Goal: Communication & Community: Answer question/provide support

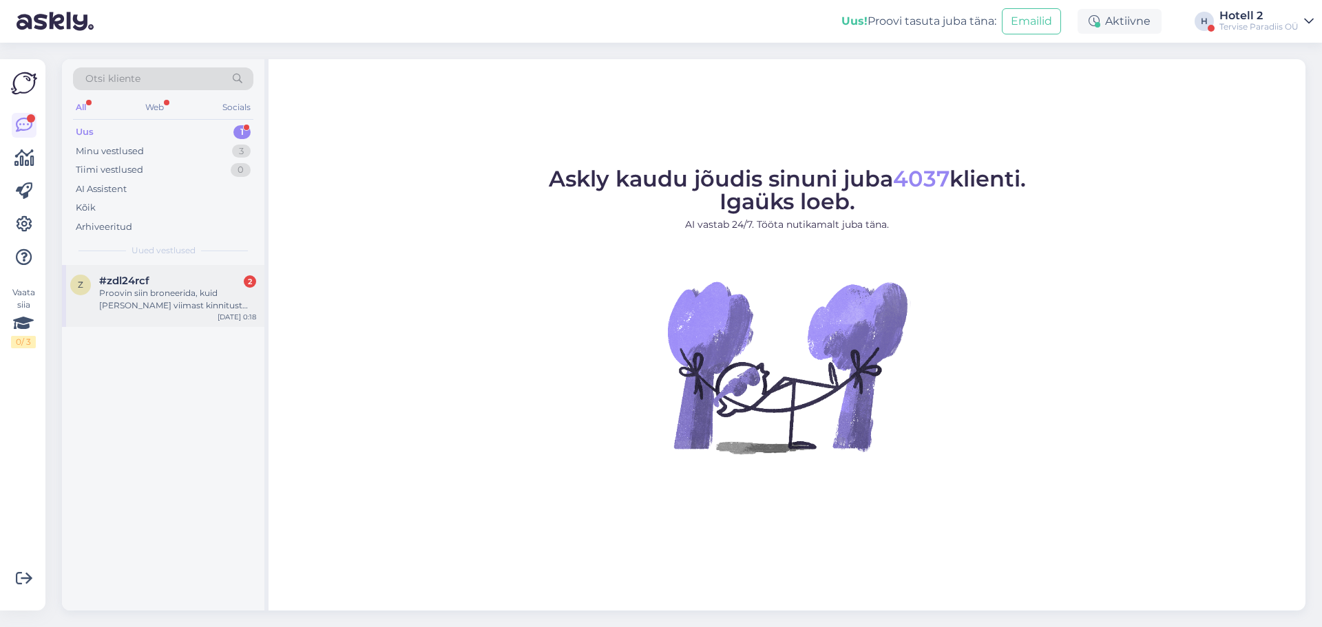
click at [145, 300] on div "Proovin siin broneerida, kuid [PERSON_NAME] viimast kinnitust vajutada, ei ole …" at bounding box center [177, 299] width 157 height 25
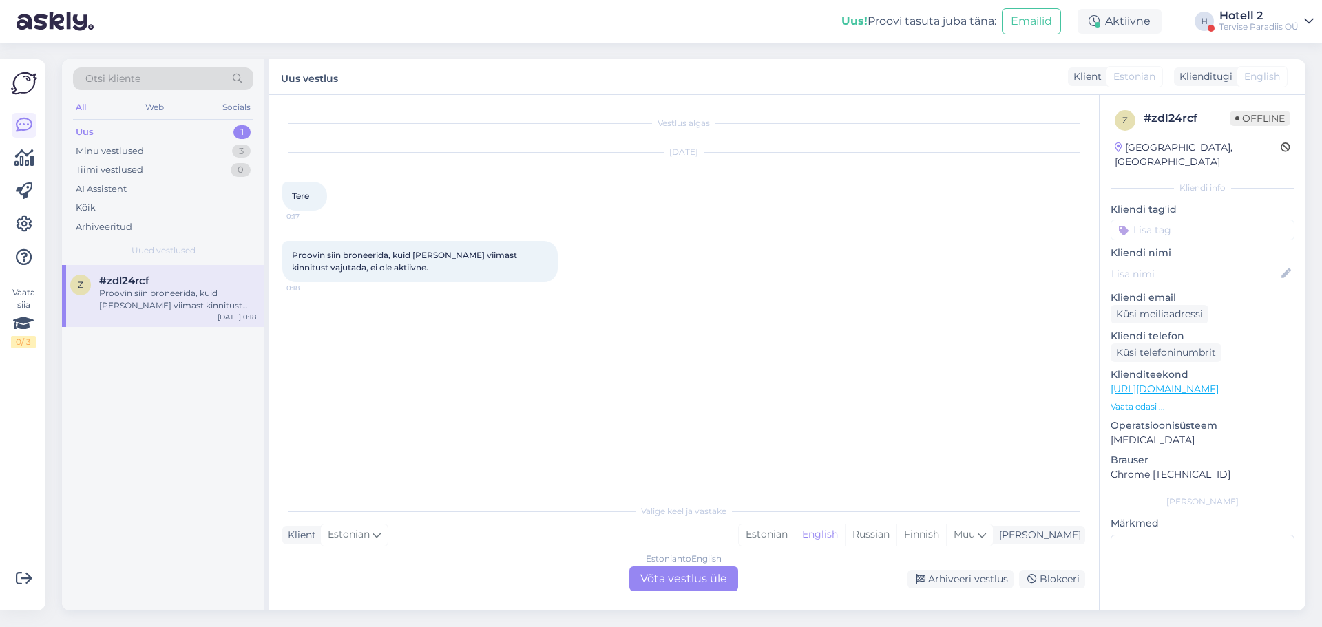
click at [689, 581] on div "Estonian to English Võta vestlus üle" at bounding box center [683, 579] width 109 height 25
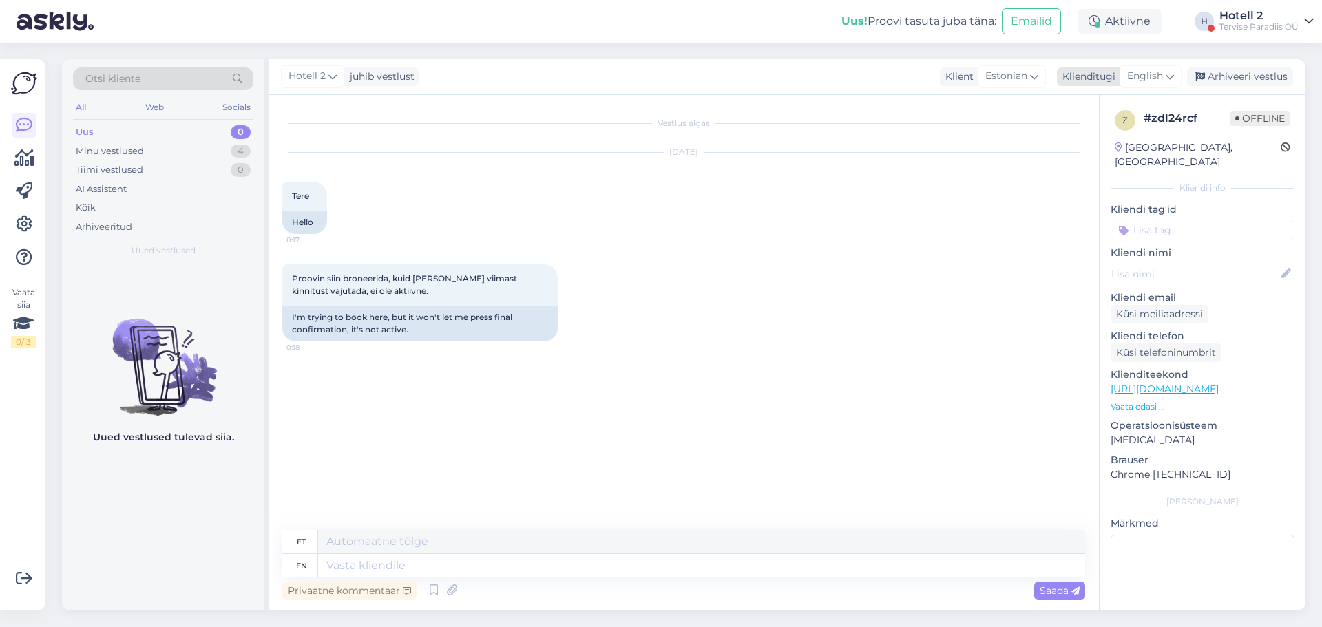
click at [1171, 76] on icon at bounding box center [1170, 76] width 8 height 15
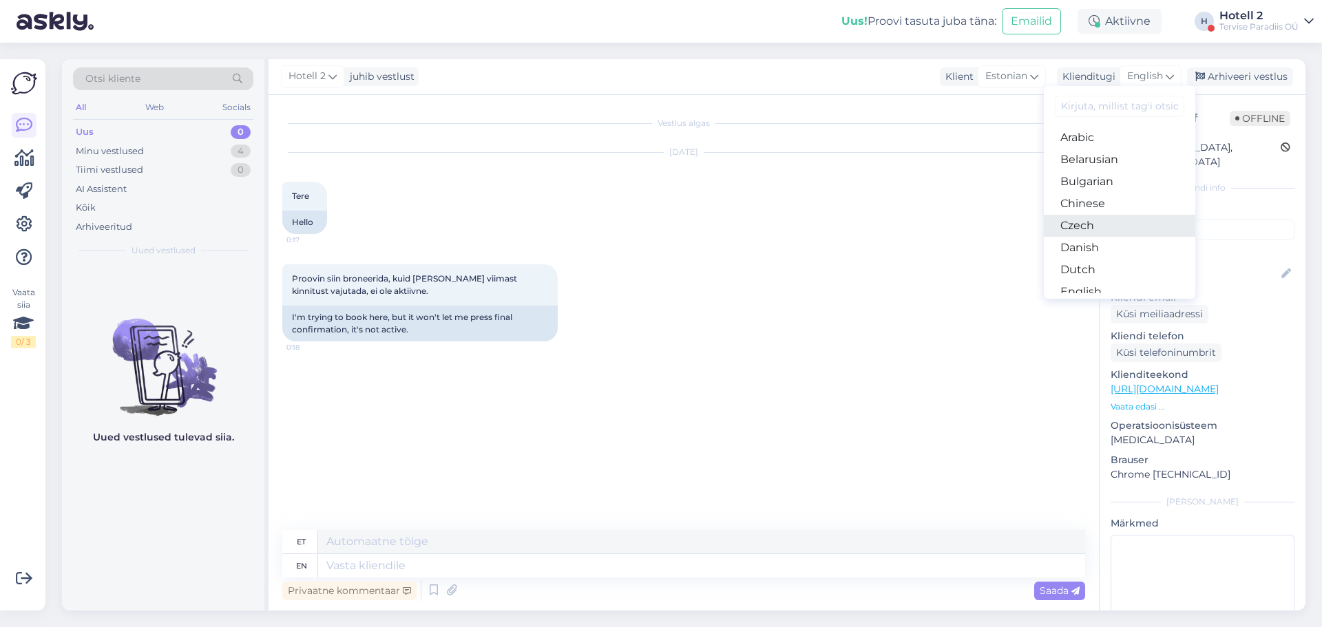
scroll to position [138, 0]
click at [1107, 180] on link "Estonian" at bounding box center [1119, 176] width 151 height 22
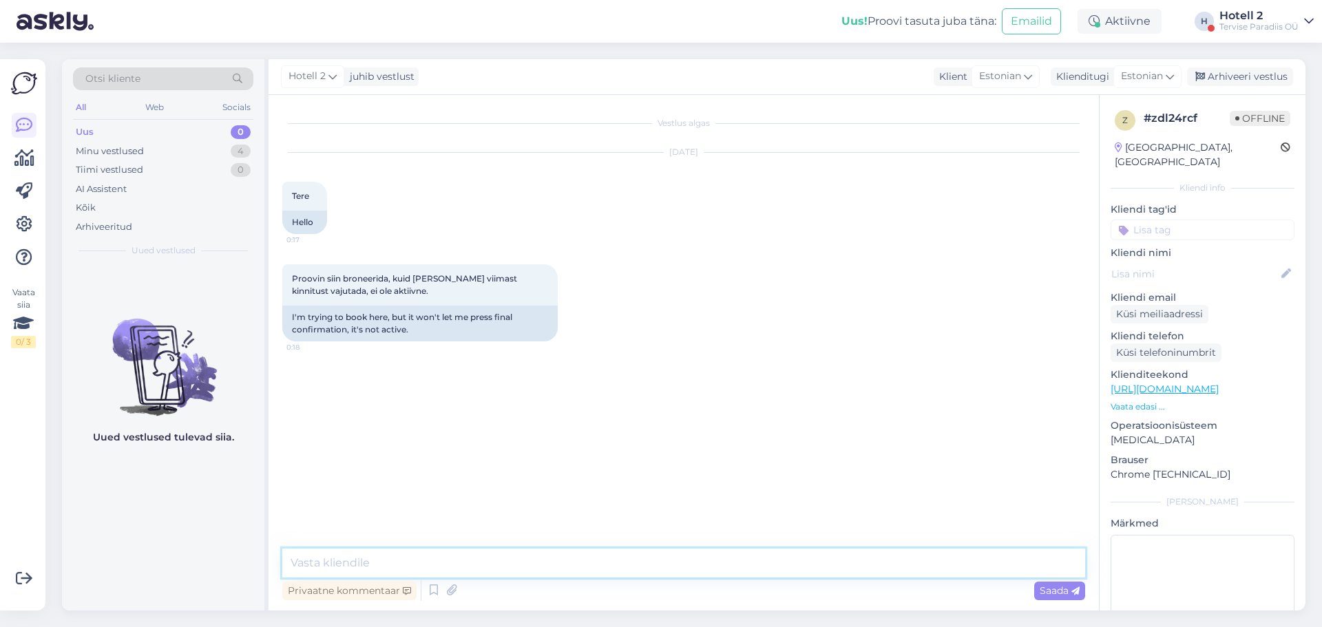
click at [419, 567] on textarea at bounding box center [683, 563] width 803 height 29
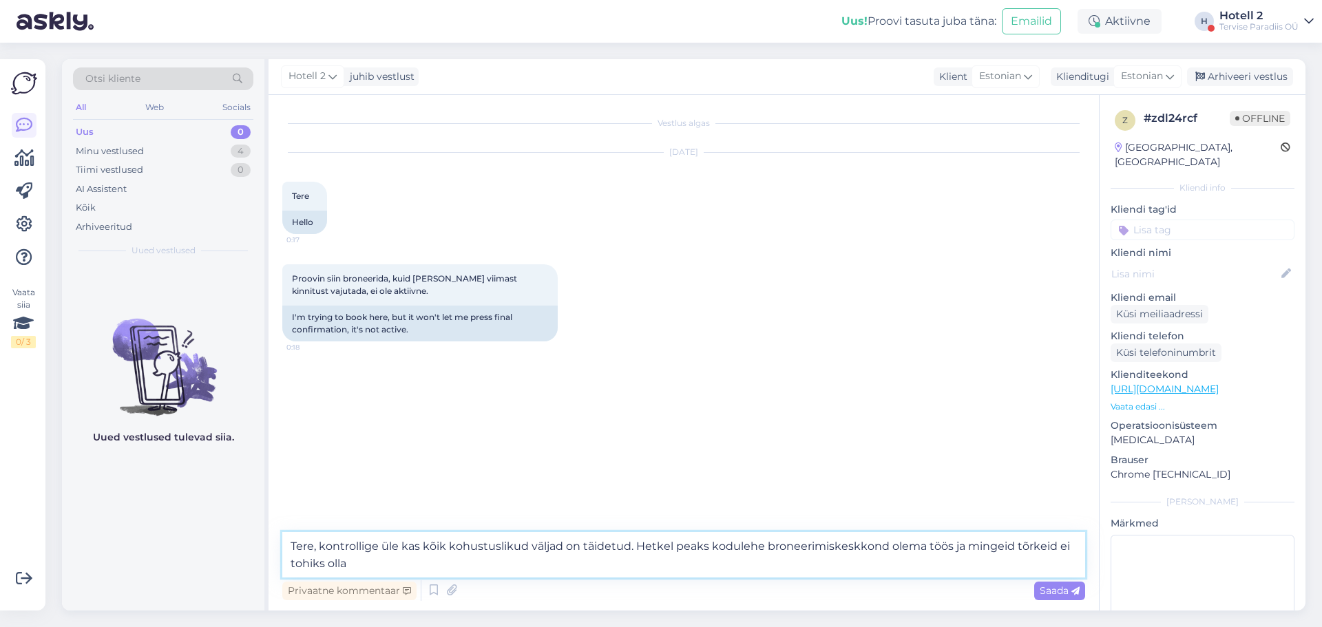
click at [423, 547] on textarea "Tere, kontrollige üle kas kõik kohustuslikud väljad on täidetud. Hetkel peaks k…" at bounding box center [683, 554] width 803 height 45
type textarea "Tere, kontrollige üle kas teie broneeringu kõik kohustuslikud väljad on täidetu…"
click at [1034, 595] on div "Saada" at bounding box center [1059, 591] width 51 height 19
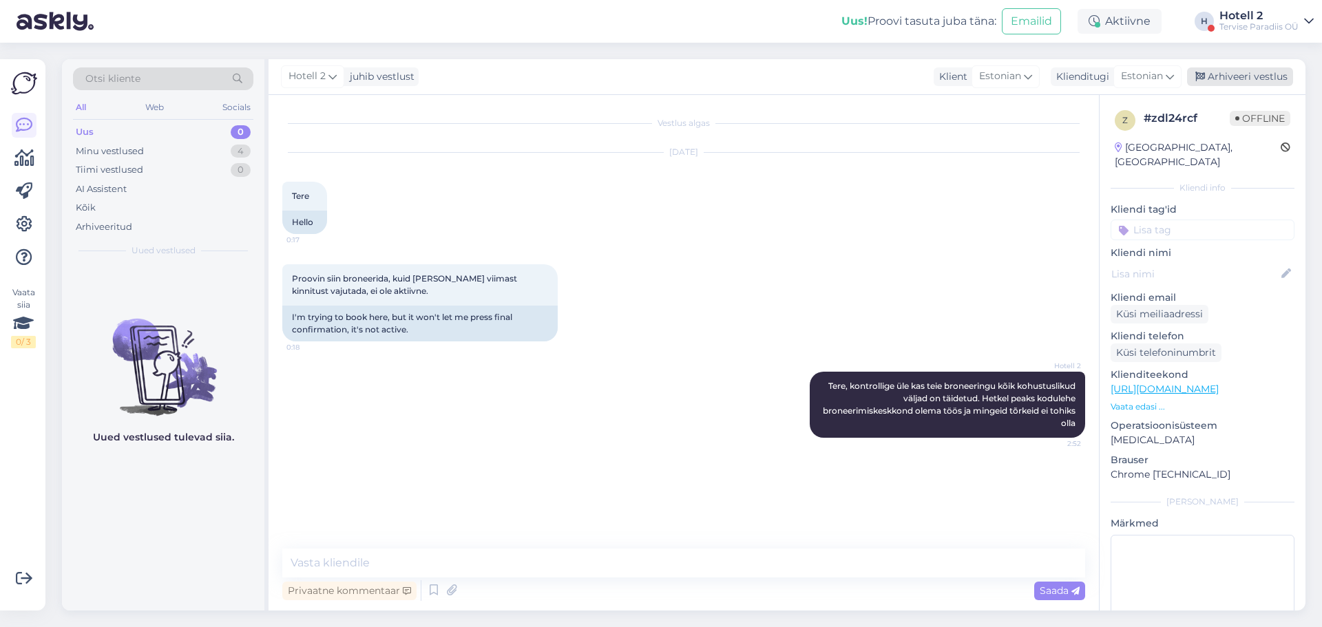
click at [1251, 72] on div "Arhiveeri vestlus" at bounding box center [1240, 76] width 106 height 19
